Goal: Book appointment/travel/reservation

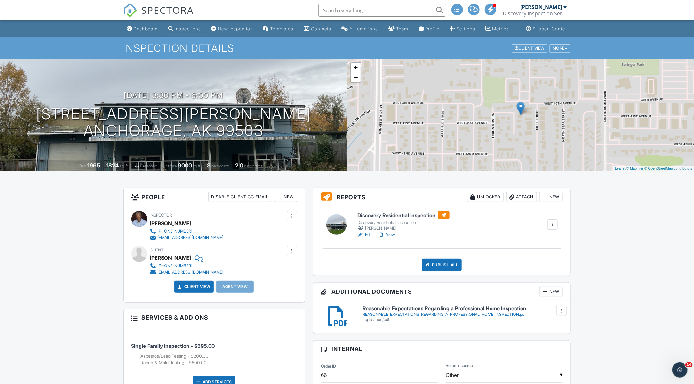
click at [368, 238] on link "Edit" at bounding box center [364, 234] width 14 height 6
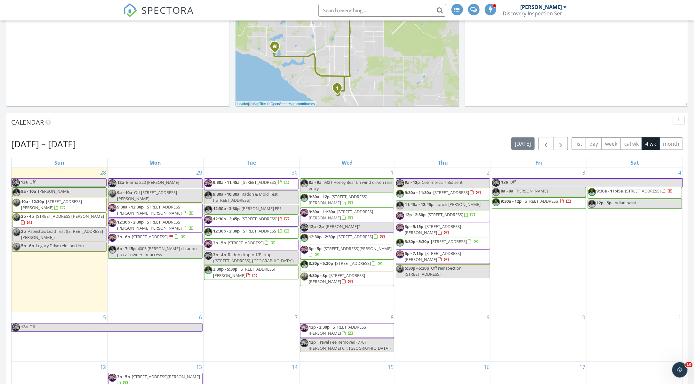
scroll to position [178, 0]
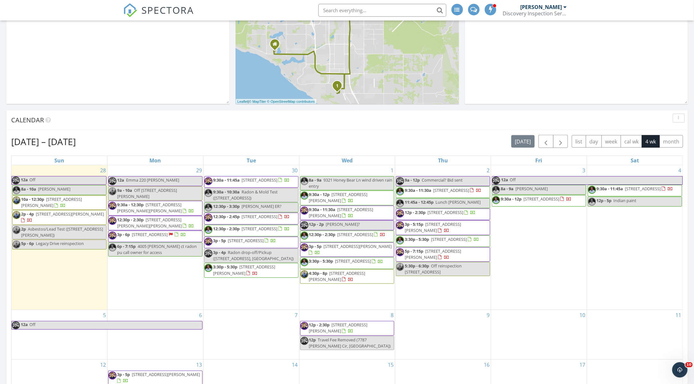
click at [269, 196] on span "Radon & Mold Test ([STREET_ADDRESS])" at bounding box center [245, 195] width 65 height 12
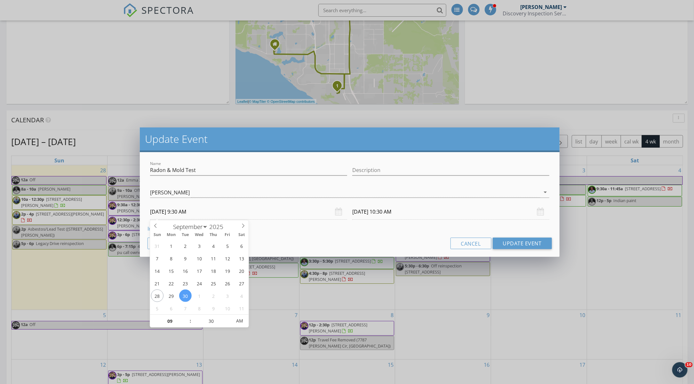
click at [190, 212] on input "[DATE] 9:30 AM" at bounding box center [248, 212] width 197 height 16
type input "10"
type input "[DATE] 10:30 AM"
type input "[DATE] 11:30 AM"
click at [187, 318] on span at bounding box center [187, 318] width 4 height 6
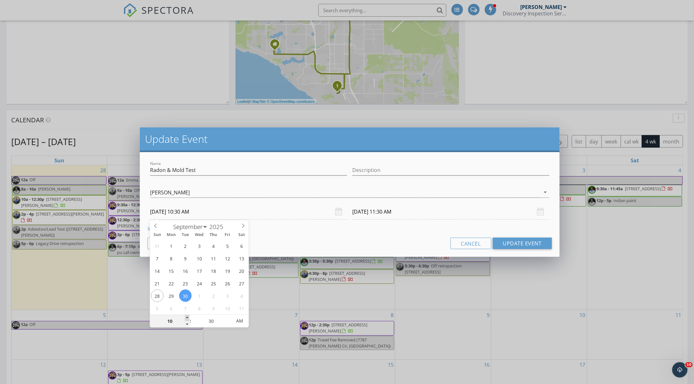
type input "11"
type input "[DATE] 11:30 AM"
click at [187, 318] on span at bounding box center [187, 318] width 4 height 6
type input "12"
type input "[DATE] 12:30 PM"
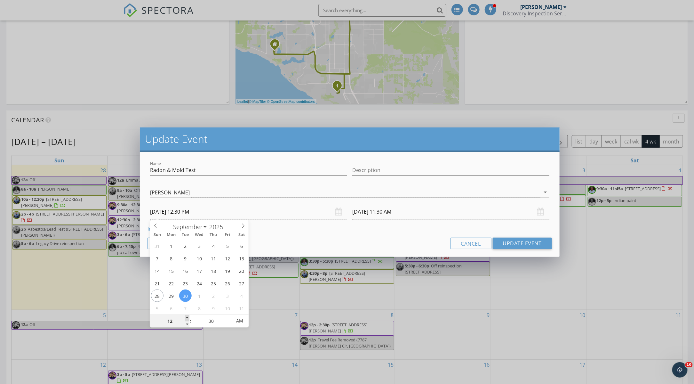
click at [187, 318] on span at bounding box center [187, 318] width 4 height 6
type input "[DATE] 1:30 PM"
click at [517, 243] on button "Update Event" at bounding box center [522, 243] width 59 height 12
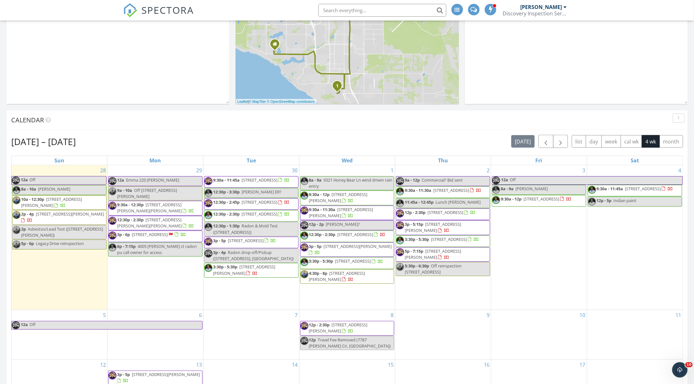
click at [271, 192] on link "12:30p - 3:30p [PERSON_NAME] ER?" at bounding box center [251, 193] width 94 height 10
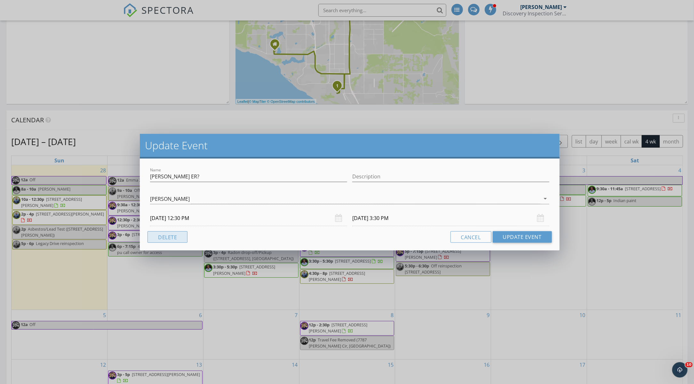
click at [174, 234] on button "Delete" at bounding box center [168, 237] width 40 height 12
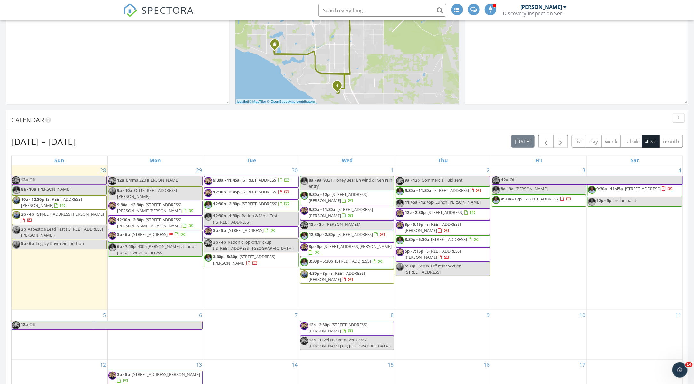
click at [180, 69] on div "[DATE] [PERSON_NAME] 8:00 am [PERSON_NAME] [PERSON_NAME] New Inspection New Quo…" at bounding box center [117, 11] width 223 height 186
